Goal: Task Accomplishment & Management: Manage account settings

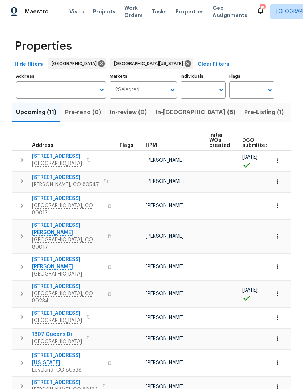
click at [155, 143] on span "HPM" at bounding box center [151, 145] width 11 height 5
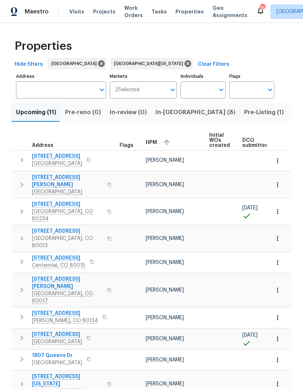
click at [50, 178] on span "10490 W Jewell Ave Apt C" at bounding box center [67, 181] width 71 height 15
click at [166, 113] on span "In-reno (8)" at bounding box center [196, 112] width 80 height 10
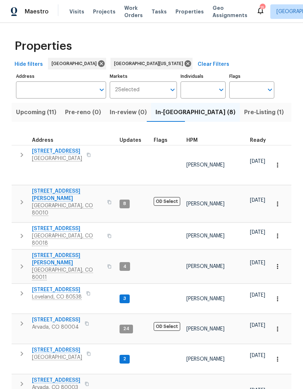
click at [193, 140] on span "HPM" at bounding box center [192, 140] width 11 height 5
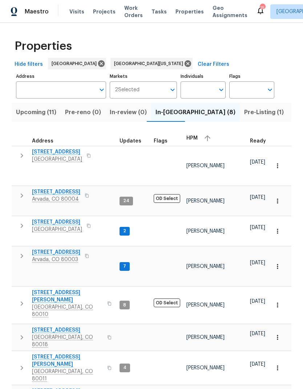
click at [52, 249] on span "5680 W 71st Ave" at bounding box center [56, 252] width 48 height 7
click at [56, 151] on span "6424 Willow Broom Trl" at bounding box center [57, 151] width 50 height 7
click at [60, 219] on span "2383 Coach House Loop" at bounding box center [57, 222] width 50 height 7
click at [49, 188] on span "8090 W 68th Ave" at bounding box center [56, 191] width 48 height 7
click at [275, 228] on icon "button" at bounding box center [277, 231] width 7 height 7
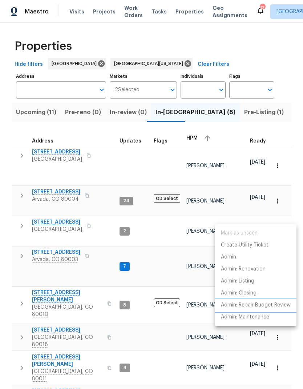
click at [242, 306] on p "Admin: Repair Budget Review" at bounding box center [256, 305] width 70 height 8
click at [277, 191] on div at bounding box center [151, 194] width 303 height 389
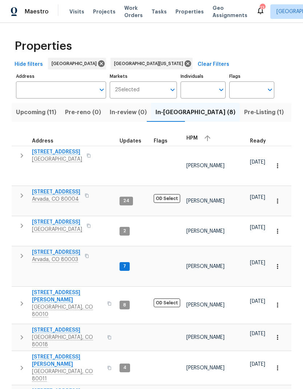
click at [277, 197] on icon "button" at bounding box center [277, 200] width 7 height 7
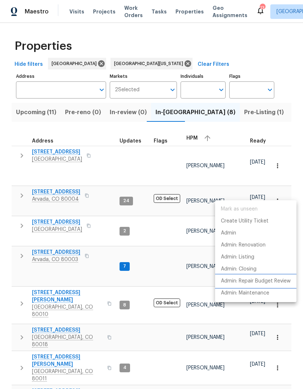
click at [249, 281] on p "Admin: Repair Budget Review" at bounding box center [256, 281] width 70 height 8
click at [56, 234] on div at bounding box center [151, 194] width 303 height 389
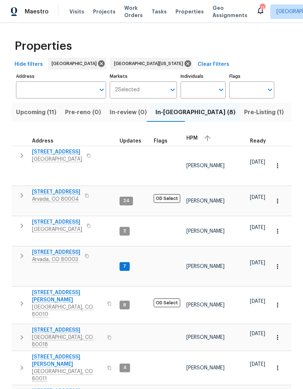
click at [59, 149] on span "[STREET_ADDRESS]" at bounding box center [57, 151] width 50 height 7
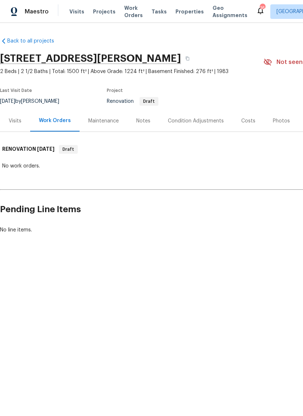
click at [141, 126] on div "Notes" at bounding box center [144, 120] width 32 height 21
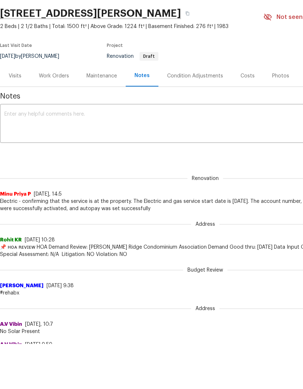
scroll to position [29, 0]
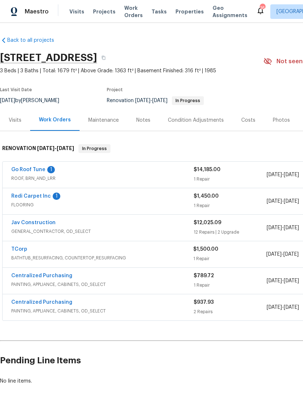
scroll to position [1, 0]
click at [35, 220] on link "Jav Construction" at bounding box center [33, 222] width 44 height 5
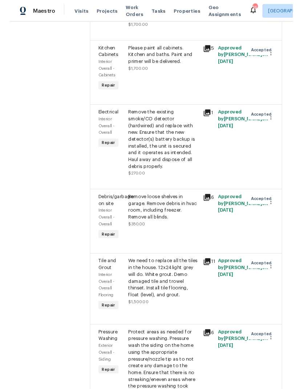
scroll to position [1324, 0]
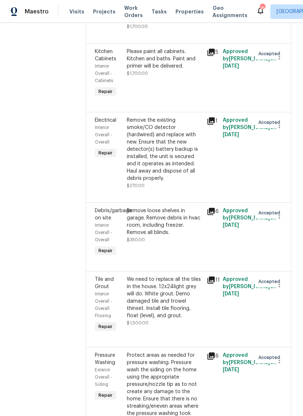
click at [189, 276] on div "We need to replace all the tiles in the house. 12x24light grey will do. White g…" at bounding box center [165, 298] width 76 height 44
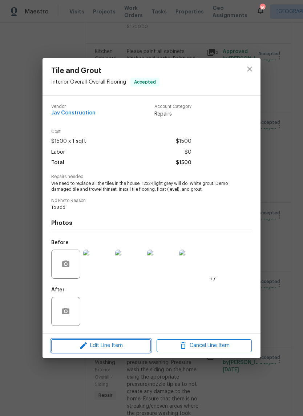
click at [125, 347] on span "Edit Line Item" at bounding box center [100, 345] width 95 height 9
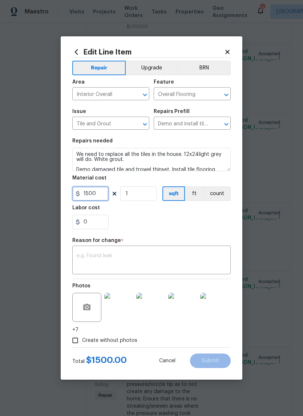
click at [100, 195] on input "1500" at bounding box center [90, 194] width 36 height 15
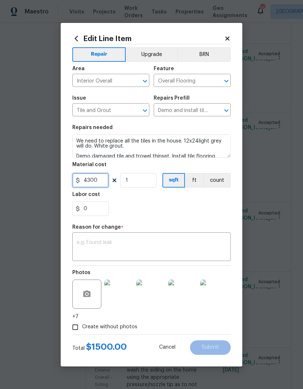
type input "4300"
click at [173, 209] on div "0" at bounding box center [151, 208] width 159 height 15
click at [156, 244] on textarea at bounding box center [152, 247] width 150 height 15
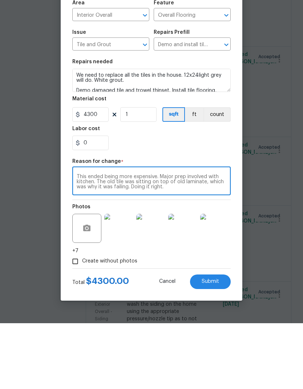
click at [128, 240] on textarea "This ended being more expensive. Major prep involved with kitchen. The old tile…" at bounding box center [152, 247] width 150 height 15
type textarea "This ended being more expensive. Major prep involved with kitchen. The old tile…"
click at [159, 201] on div "0" at bounding box center [151, 208] width 159 height 15
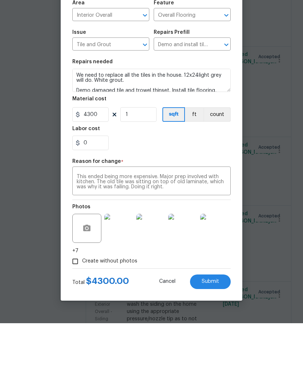
scroll to position [29, 0]
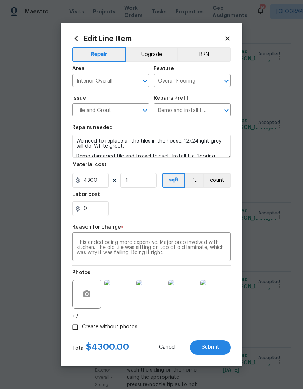
click at [211, 345] on span "Submit" at bounding box center [210, 347] width 17 height 5
type input "1500"
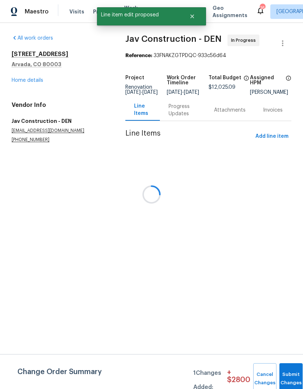
scroll to position [0, 0]
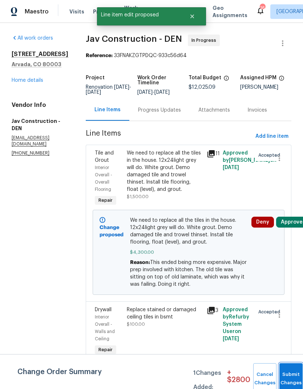
click at [288, 375] on button "Submit Changes" at bounding box center [291, 378] width 23 height 31
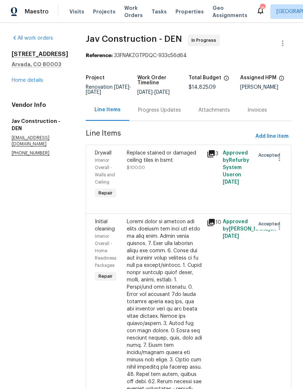
click at [28, 81] on link "Home details" at bounding box center [28, 80] width 32 height 5
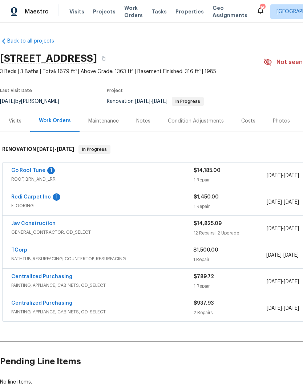
click at [144, 124] on div "Notes" at bounding box center [143, 120] width 14 height 7
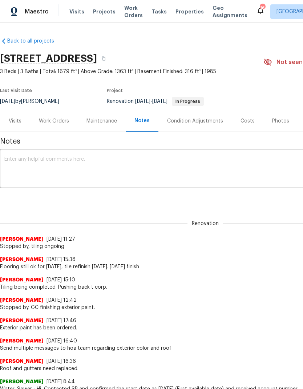
click at [159, 162] on textarea at bounding box center [205, 169] width 402 height 25
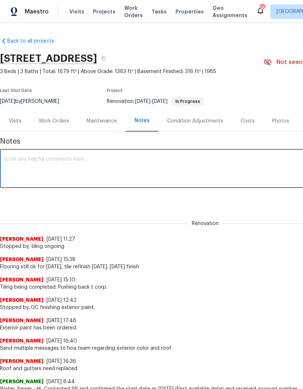
click at [37, 161] on textarea at bounding box center [205, 169] width 402 height 25
paste textarea "This ended being more expensive. Major prep involved with kitchen. The old tile…"
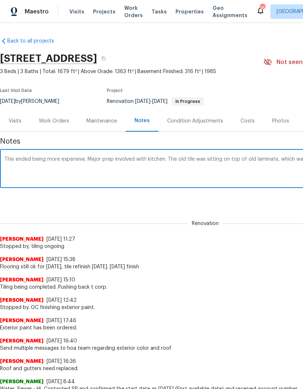
click at [19, 159] on textarea "This ended being more expensive. Major prep involved with kitchen. The old tile…" at bounding box center [205, 169] width 402 height 25
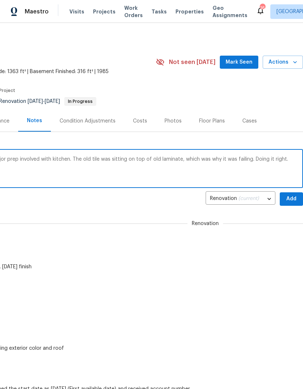
scroll to position [0, 108]
type textarea "The tiling ended being more expensive. Major prep involved with kitchen. The ol…"
click at [289, 199] on span "Add" at bounding box center [292, 199] width 12 height 9
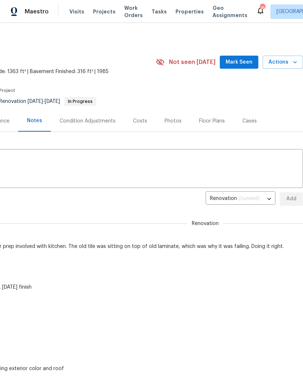
click at [139, 121] on div "Costs" at bounding box center [140, 120] width 14 height 7
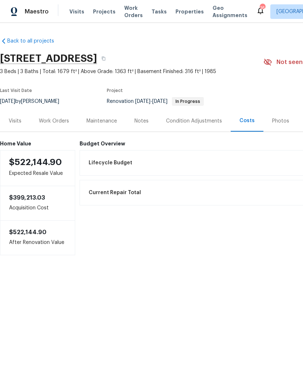
click at [53, 121] on div "Work Orders" at bounding box center [54, 120] width 30 height 7
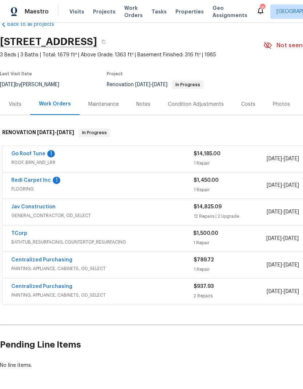
scroll to position [17, 0]
click at [34, 206] on link "Jav Construction" at bounding box center [33, 206] width 44 height 5
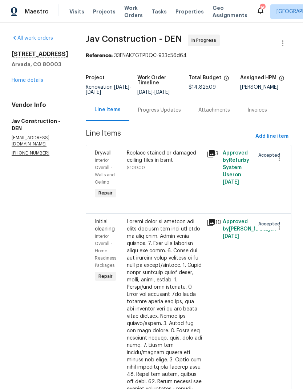
click at [32, 83] on link "Home details" at bounding box center [28, 80] width 32 height 5
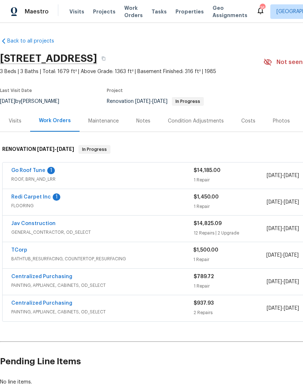
click at [245, 123] on div "Costs" at bounding box center [248, 120] width 14 height 7
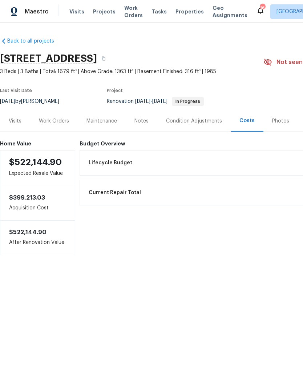
click at [201, 121] on div "Condition Adjustments" at bounding box center [194, 120] width 56 height 7
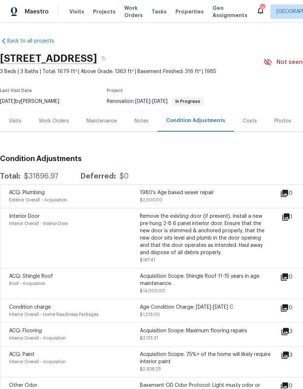
click at [52, 120] on div "Work Orders" at bounding box center [54, 120] width 30 height 7
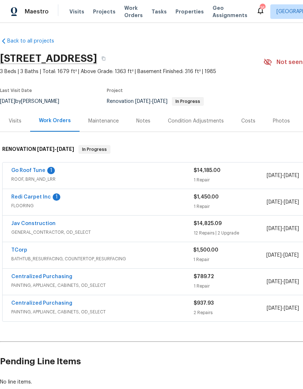
click at [33, 224] on link "Jav Construction" at bounding box center [33, 223] width 44 height 5
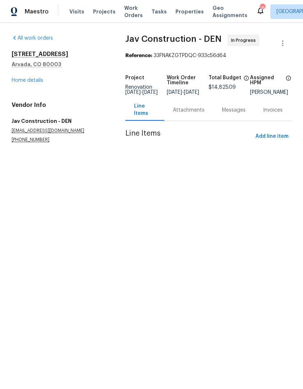
click at [26, 79] on link "Home details" at bounding box center [28, 80] width 32 height 5
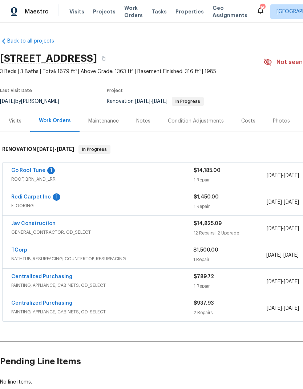
click at [31, 221] on link "Jav Construction" at bounding box center [33, 223] width 44 height 5
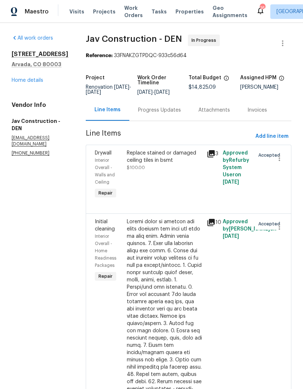
click at [29, 78] on link "Home details" at bounding box center [28, 80] width 32 height 5
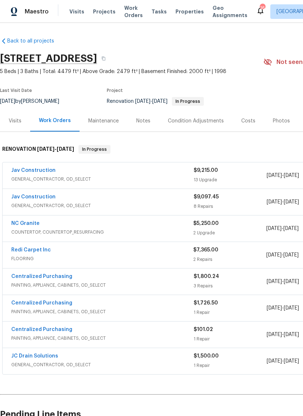
click at [145, 124] on div "Notes" at bounding box center [143, 120] width 14 height 7
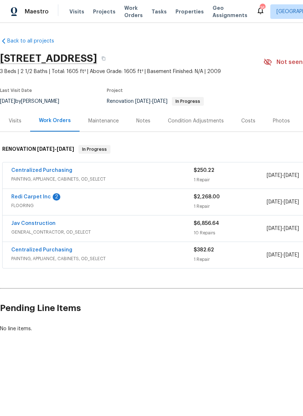
click at [35, 197] on link "Redi Carpet Inc" at bounding box center [31, 197] width 40 height 5
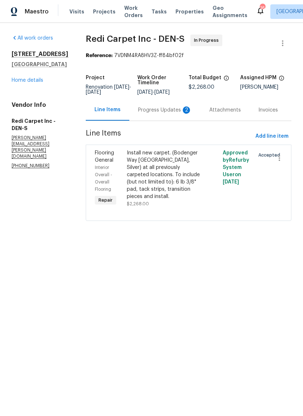
click at [158, 114] on div "Progress Updates 2" at bounding box center [165, 110] width 54 height 7
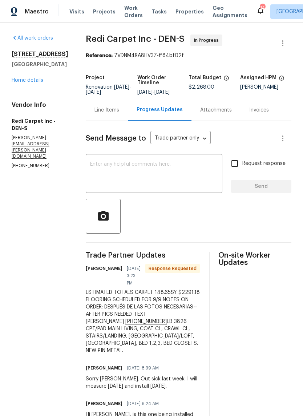
click at [119, 114] on div "Line Items" at bounding box center [107, 110] width 25 height 7
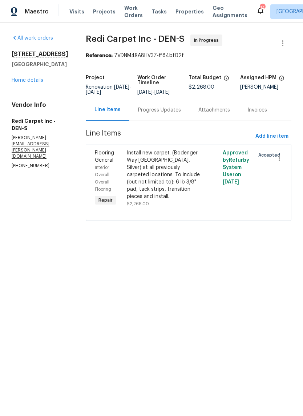
click at [181, 179] on div "Install new carpet. (Bodenger Way 945 Winter Ash, Silver) at all previously car…" at bounding box center [165, 174] width 76 height 51
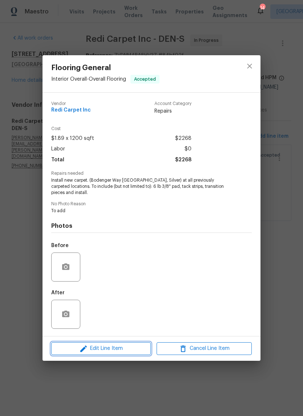
click at [124, 350] on span "Edit Line Item" at bounding box center [100, 348] width 95 height 9
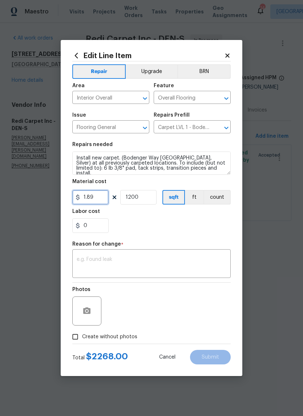
click at [108, 198] on input "1.89" at bounding box center [90, 197] width 36 height 15
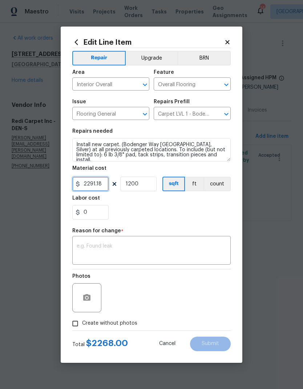
type input "2291.18"
click at [151, 184] on input "1200" at bounding box center [138, 184] width 36 height 15
type input "1"
click at [203, 216] on div "0" at bounding box center [151, 212] width 159 height 15
click at [183, 250] on textarea at bounding box center [152, 251] width 150 height 15
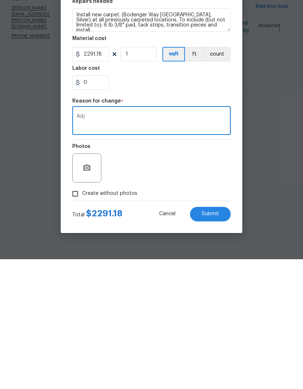
type textarea "Adj"
click at [195, 269] on div "Photos" at bounding box center [151, 292] width 159 height 47
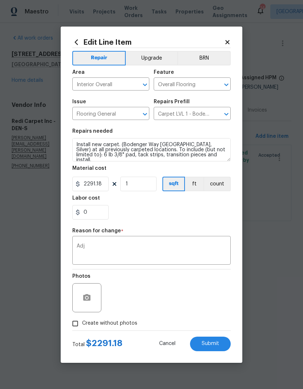
click at [212, 344] on span "Submit" at bounding box center [210, 343] width 17 height 5
type input "1200"
type input "1.89"
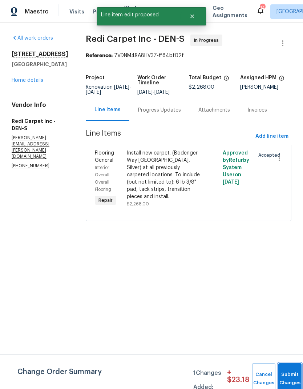
click at [283, 375] on button "Submit Changes" at bounding box center [290, 378] width 23 height 31
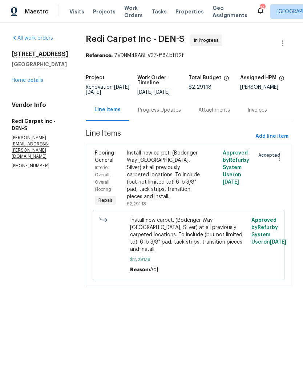
click at [29, 83] on link "Home details" at bounding box center [28, 80] width 32 height 5
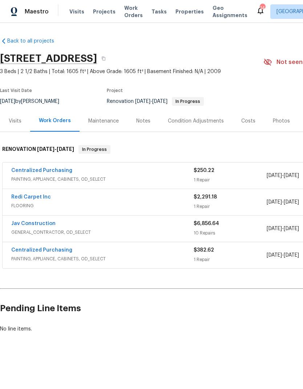
click at [32, 223] on link "Jav Construction" at bounding box center [33, 223] width 44 height 5
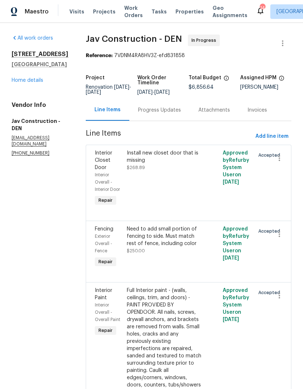
click at [26, 83] on link "Home details" at bounding box center [28, 80] width 32 height 5
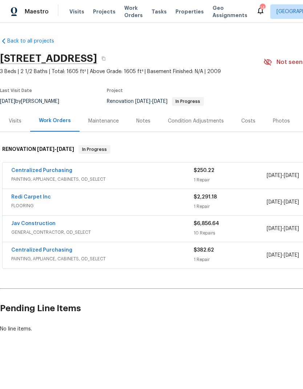
click at [75, 15] on span "Visits" at bounding box center [76, 11] width 15 height 7
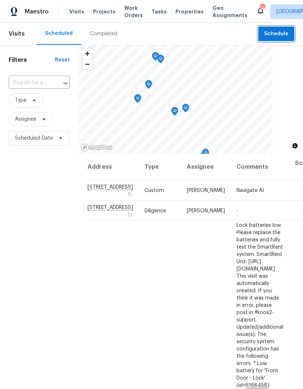
click at [280, 39] on button "Schedule" at bounding box center [277, 34] width 36 height 15
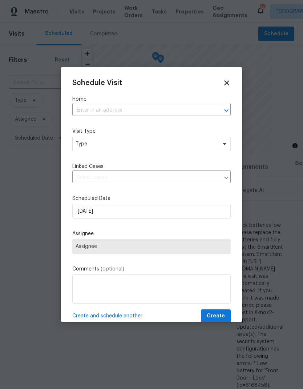
click at [170, 111] on input "text" at bounding box center [141, 110] width 138 height 11
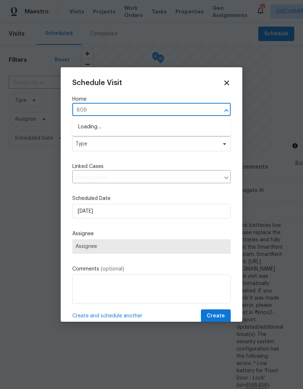
type input "8090"
click at [124, 131] on li "8090 W 68th Ave, Arvada, CO 80004" at bounding box center [151, 127] width 159 height 12
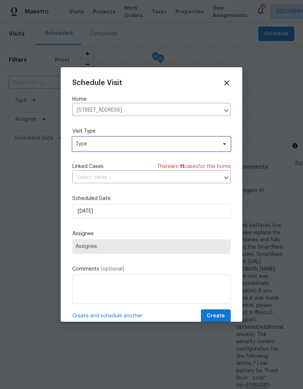
click at [132, 145] on span "Type" at bounding box center [146, 143] width 141 height 7
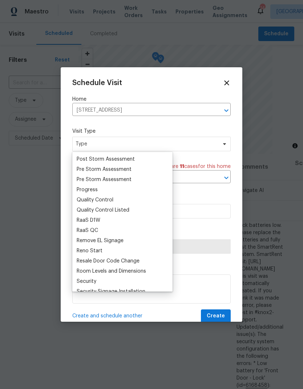
scroll to position [459, 0]
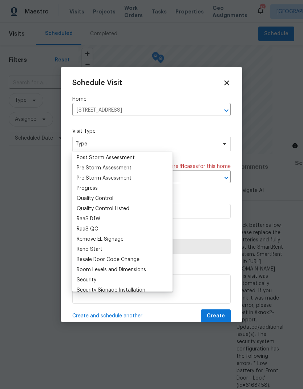
click at [96, 186] on div "Progress" at bounding box center [87, 188] width 21 height 7
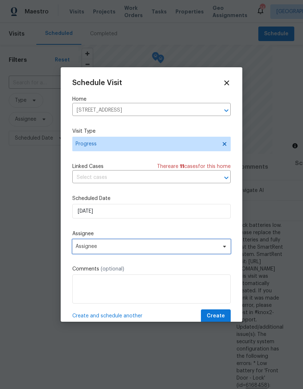
click at [119, 249] on span "Assignee" at bounding box center [147, 247] width 143 height 6
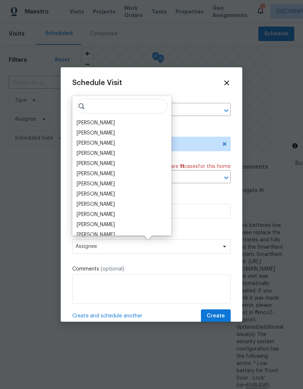
click at [105, 123] on div "[PERSON_NAME]" at bounding box center [96, 122] width 38 height 7
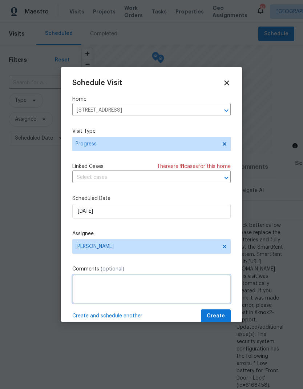
click at [139, 291] on textarea at bounding box center [151, 289] width 159 height 29
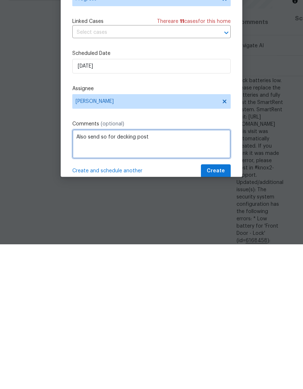
type textarea "Also send so for decking post"
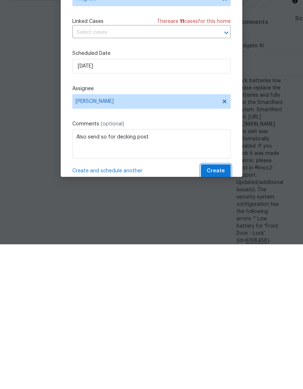
click at [222, 312] on span "Create" at bounding box center [216, 316] width 18 height 9
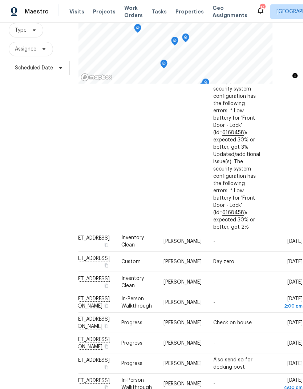
scroll to position [422, 60]
click at [0, 0] on icon at bounding box center [0, 0] width 0 height 0
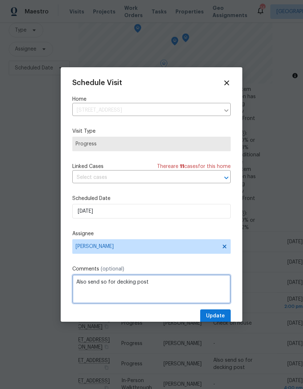
click at [108, 283] on textarea "Also send so for decking post" at bounding box center [151, 289] width 159 height 29
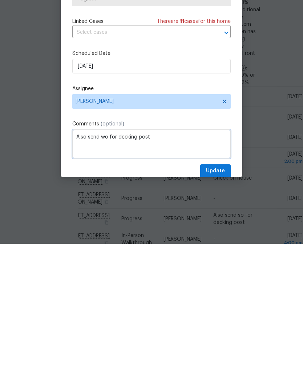
type textarea "Also send wo for decking post"
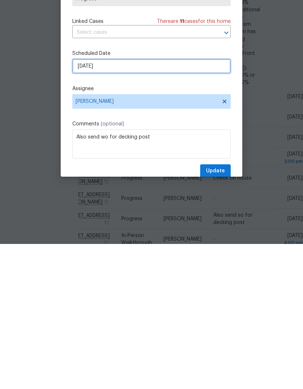
click at [119, 204] on input "[DATE]" at bounding box center [151, 211] width 159 height 15
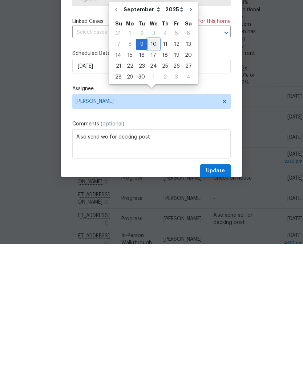
click at [155, 184] on div "10" at bounding box center [154, 189] width 12 height 10
type input "9/10/2025"
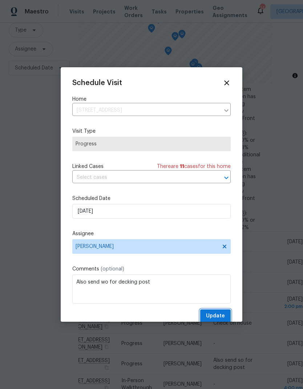
click at [220, 317] on span "Update" at bounding box center [215, 316] width 19 height 9
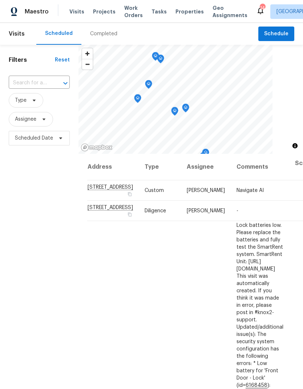
scroll to position [0, 0]
click at [105, 11] on span "Projects" at bounding box center [104, 11] width 23 height 7
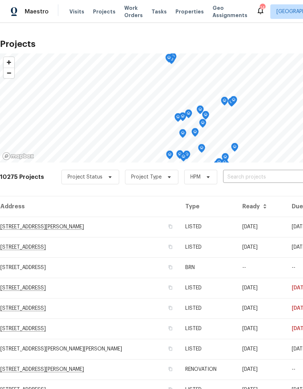
click at [238, 178] on input "text" at bounding box center [264, 177] width 83 height 11
type input "2383"
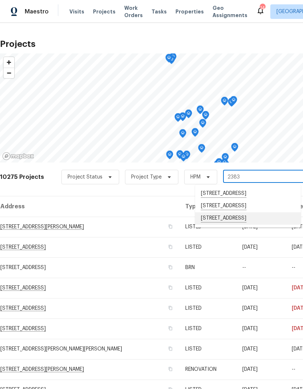
click at [236, 225] on li "2383 Coach House Loop, Castle Rock, CO 80109" at bounding box center [248, 218] width 106 height 12
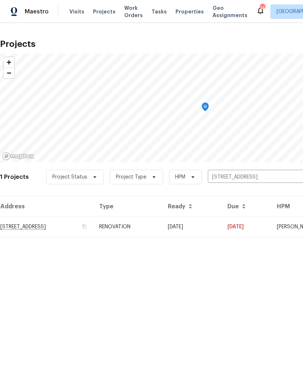
click at [93, 229] on td "2383 Coach House Loop, Castle Rock, CO 80109" at bounding box center [46, 227] width 93 height 20
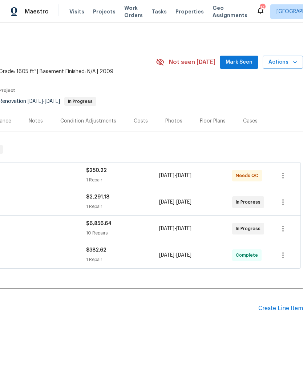
scroll to position [0, 108]
click at [283, 229] on icon "button" at bounding box center [283, 229] width 1 height 6
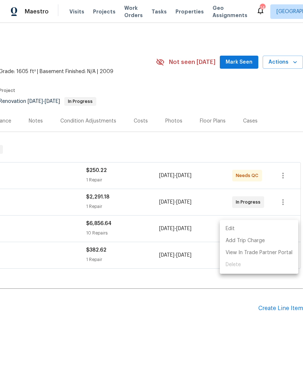
click at [235, 230] on li "Edit" at bounding box center [259, 229] width 79 height 12
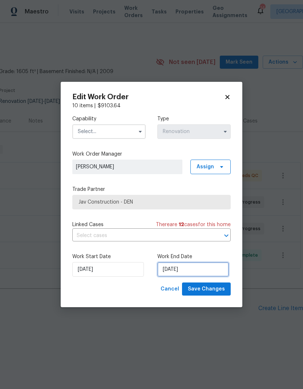
click at [201, 271] on input "9/10/2025" at bounding box center [193, 269] width 72 height 15
select select "8"
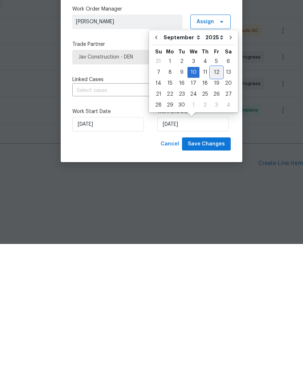
click at [214, 212] on div "12" at bounding box center [217, 217] width 12 height 10
type input "[DATE]"
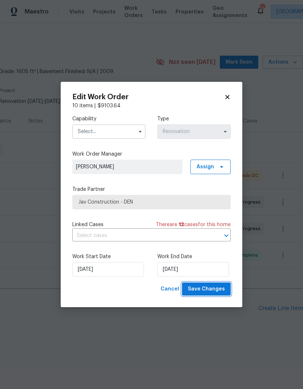
click at [213, 291] on span "Save Changes" at bounding box center [206, 289] width 37 height 9
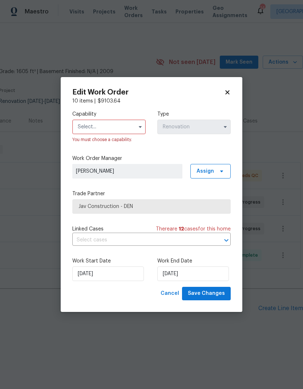
click at [129, 129] on input "text" at bounding box center [108, 127] width 73 height 15
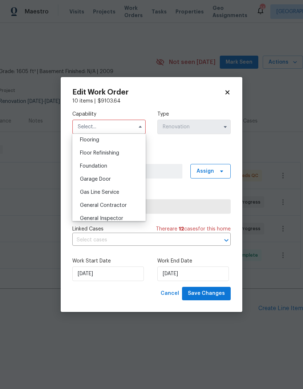
scroll to position [287, 0]
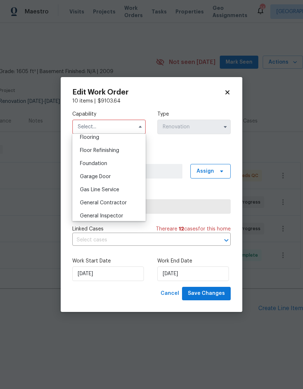
click at [117, 205] on span "General Contractor" at bounding box center [103, 202] width 47 height 5
type input "General Contractor"
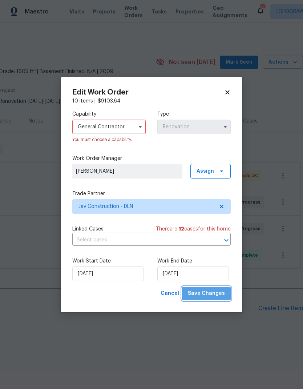
click at [214, 293] on span "Save Changes" at bounding box center [206, 293] width 37 height 9
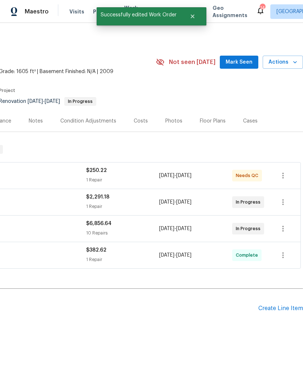
click at [139, 121] on div "Costs" at bounding box center [141, 120] width 14 height 7
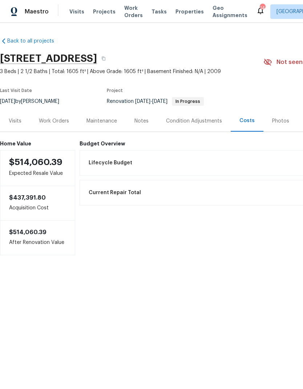
click at [56, 119] on div "Work Orders" at bounding box center [54, 120] width 30 height 7
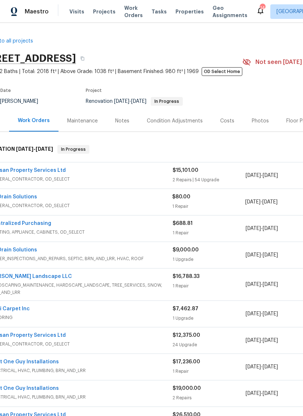
scroll to position [0, 21]
click at [227, 119] on div "Costs" at bounding box center [228, 120] width 14 height 7
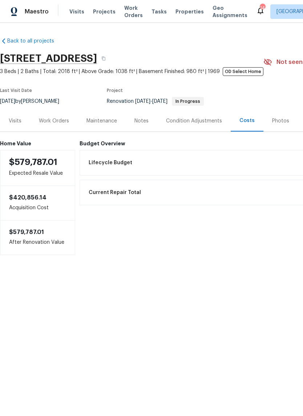
click at [140, 121] on div "Notes" at bounding box center [142, 120] width 14 height 7
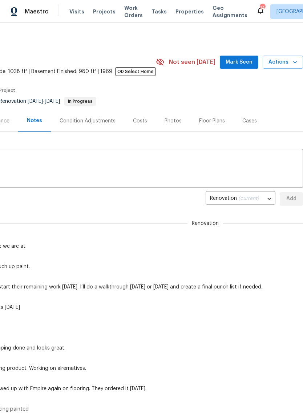
scroll to position [0, 108]
click at [288, 62] on span "Actions" at bounding box center [283, 62] width 29 height 9
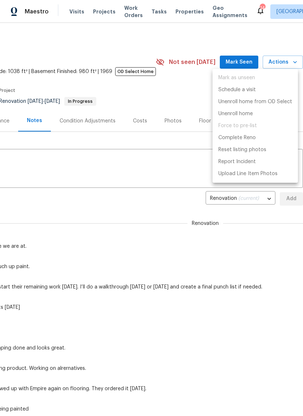
click at [227, 270] on div at bounding box center [151, 208] width 303 height 416
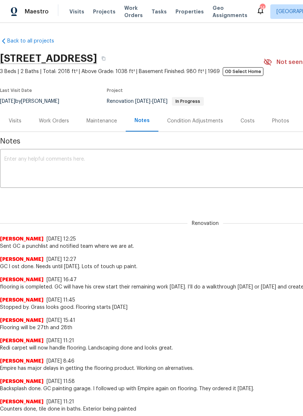
scroll to position [0, 0]
click at [57, 121] on div "Work Orders" at bounding box center [54, 120] width 30 height 7
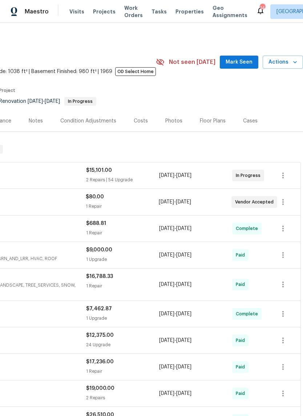
scroll to position [0, 108]
click at [287, 64] on span "Actions" at bounding box center [283, 62] width 29 height 9
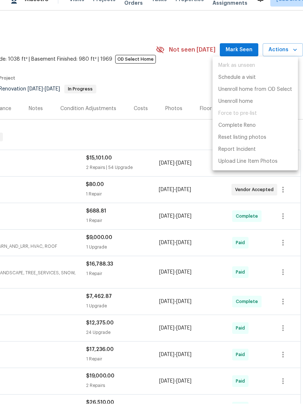
scroll to position [0, 0]
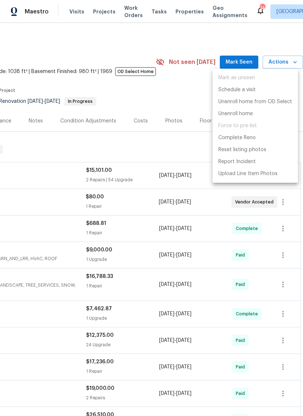
click at [175, 90] on div at bounding box center [151, 208] width 303 height 416
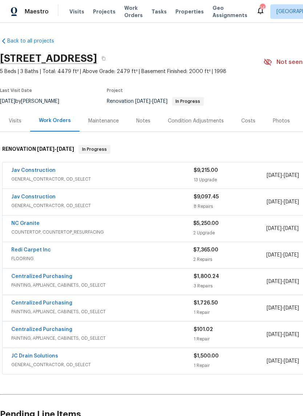
click at [245, 120] on div "Costs" at bounding box center [248, 120] width 14 height 7
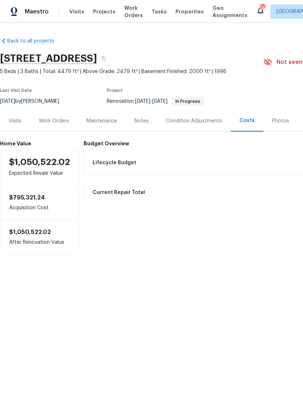
click at [59, 120] on div "Work Orders" at bounding box center [54, 120] width 30 height 7
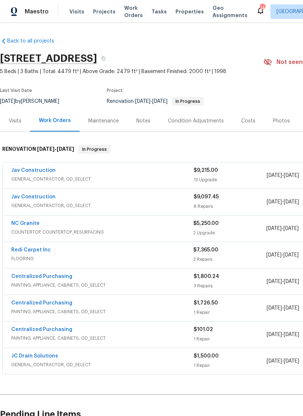
click at [32, 356] on link "JC Drain Solutions" at bounding box center [34, 356] width 47 height 5
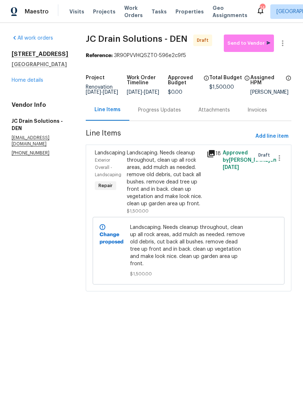
click at [28, 80] on link "Home details" at bounding box center [28, 80] width 32 height 5
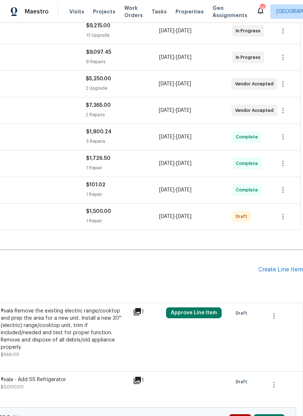
scroll to position [145, 108]
click at [282, 216] on icon "button" at bounding box center [283, 216] width 9 height 9
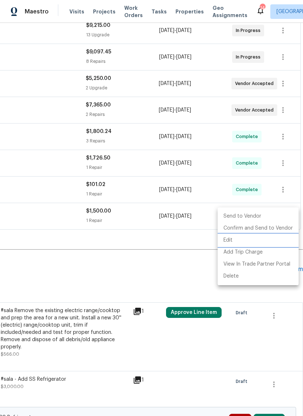
click at [233, 240] on li "Edit" at bounding box center [258, 241] width 81 height 12
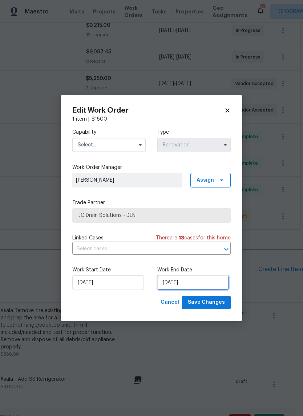
click at [207, 283] on input "[DATE]" at bounding box center [193, 283] width 72 height 15
select select "8"
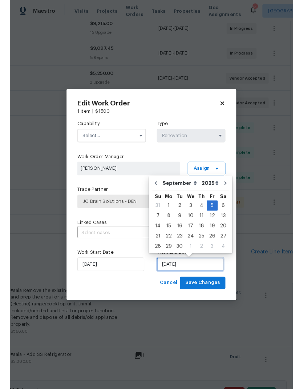
scroll to position [16, 0]
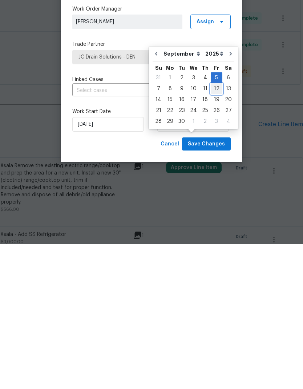
click at [216, 229] on div "12" at bounding box center [217, 234] width 12 height 10
type input "[DATE]"
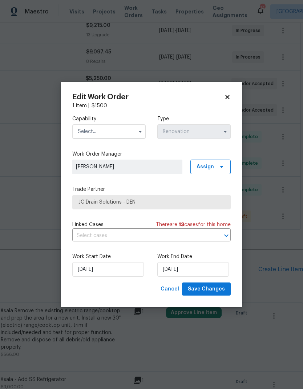
click at [130, 134] on input "text" at bounding box center [108, 131] width 73 height 15
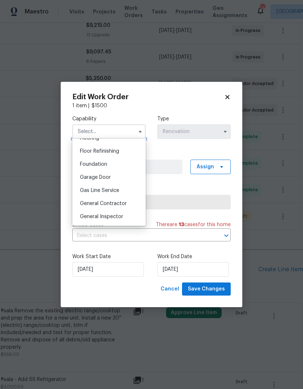
scroll to position [310, 0]
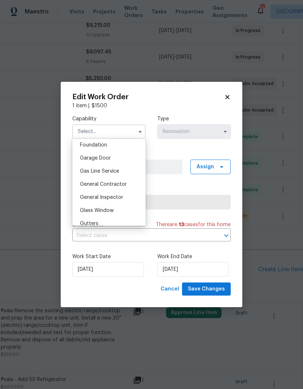
click at [116, 186] on span "General Contractor" at bounding box center [103, 184] width 47 height 5
type input "General Contractor"
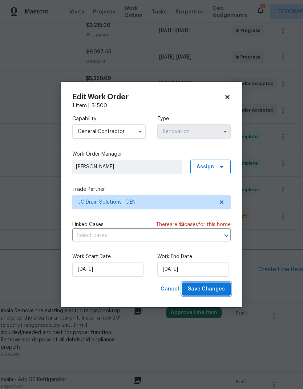
click at [210, 288] on span "Save Changes" at bounding box center [206, 289] width 37 height 9
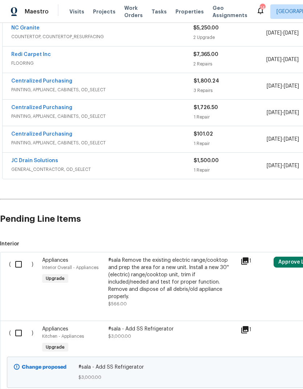
scroll to position [196, 0]
click at [42, 105] on link "Centralized Purchasing" at bounding box center [41, 107] width 61 height 5
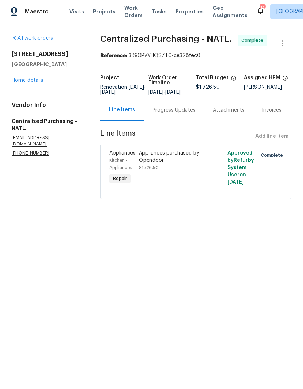
click at [30, 81] on link "Home details" at bounding box center [28, 80] width 32 height 5
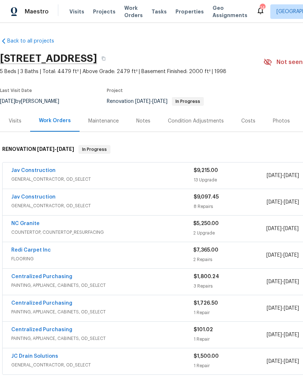
click at [143, 124] on div "Notes" at bounding box center [143, 120] width 14 height 7
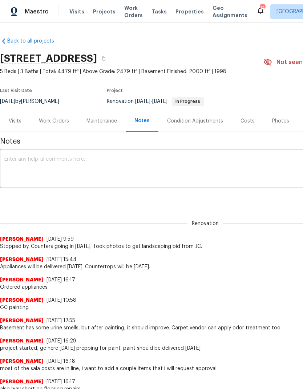
click at [114, 168] on textarea at bounding box center [205, 169] width 402 height 25
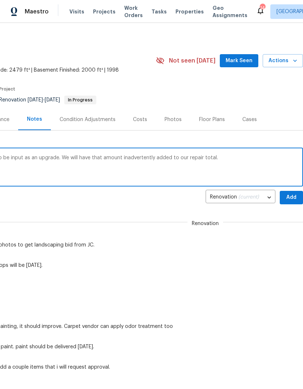
scroll to position [1, 108]
type textarea "The $1726 for appliances was supposed to be input as an upgrade. We will have t…"
click at [291, 199] on span "Add" at bounding box center [292, 197] width 12 height 9
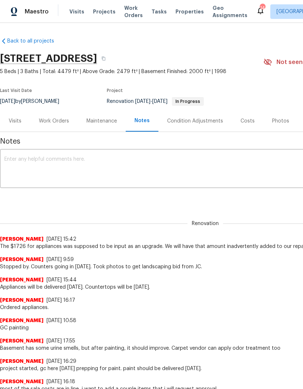
scroll to position [0, 0]
click at [57, 119] on div "Work Orders" at bounding box center [54, 120] width 30 height 7
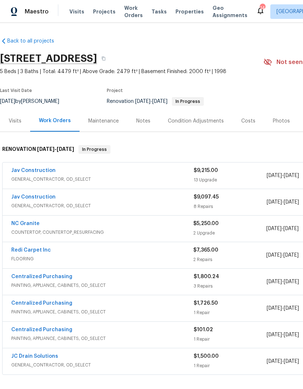
click at [43, 172] on link "Jav Construction" at bounding box center [33, 170] width 44 height 5
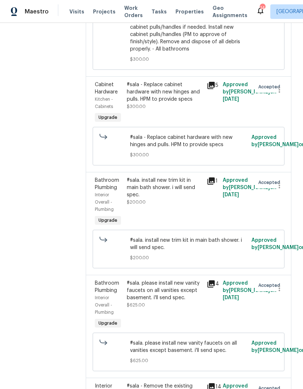
scroll to position [1271, 0]
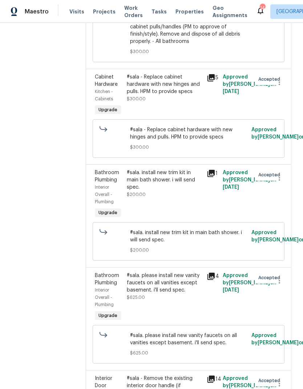
click at [179, 191] on div "#sala. install new trim kit in main bath shower. i will send spec." at bounding box center [165, 180] width 76 height 22
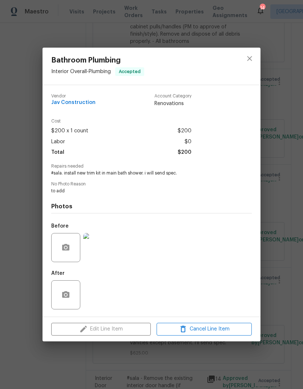
click at [129, 329] on div "Edit Line Item Cancel Line Item" at bounding box center [152, 329] width 218 height 24
click at [254, 58] on button "close" at bounding box center [249, 58] width 17 height 17
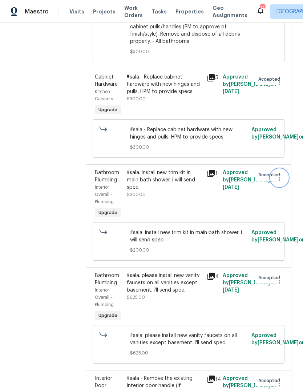
click at [278, 182] on icon "button" at bounding box center [279, 177] width 9 height 9
click at [282, 218] on li "Cancel" at bounding box center [283, 215] width 28 height 12
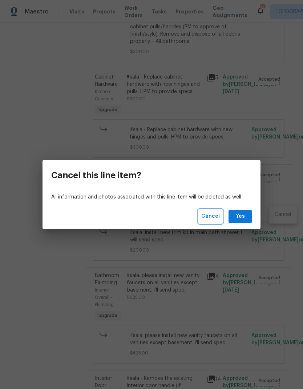
click at [212, 217] on span "Cancel" at bounding box center [210, 216] width 19 height 9
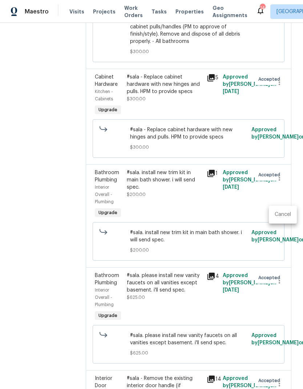
click at [55, 225] on div at bounding box center [151, 194] width 303 height 389
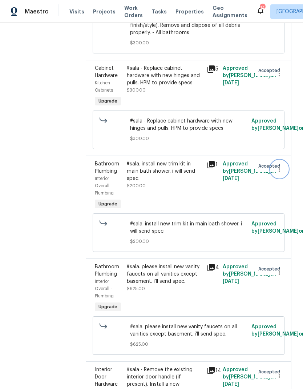
scroll to position [1280, 0]
click at [173, 189] on div "#sala. install new trim kit in main bath shower. i will send spec. $200.00" at bounding box center [165, 174] width 76 height 29
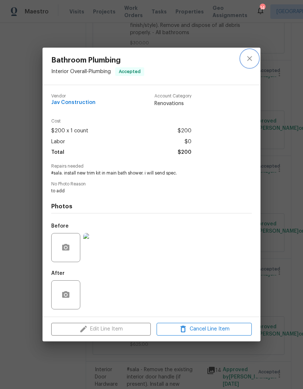
click at [251, 60] on icon "close" at bounding box center [249, 58] width 9 height 9
